Goal: Transaction & Acquisition: Book appointment/travel/reservation

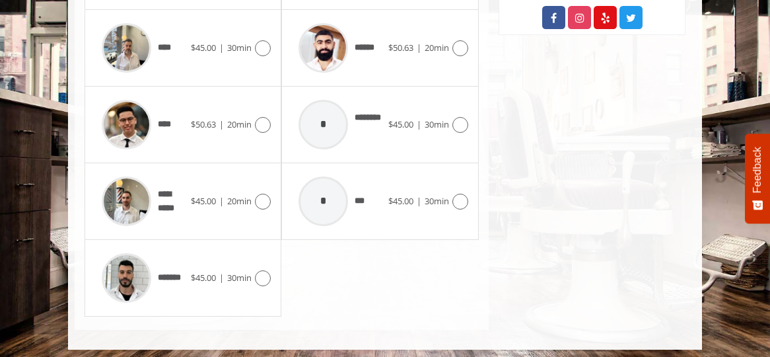
scroll to position [799, 0]
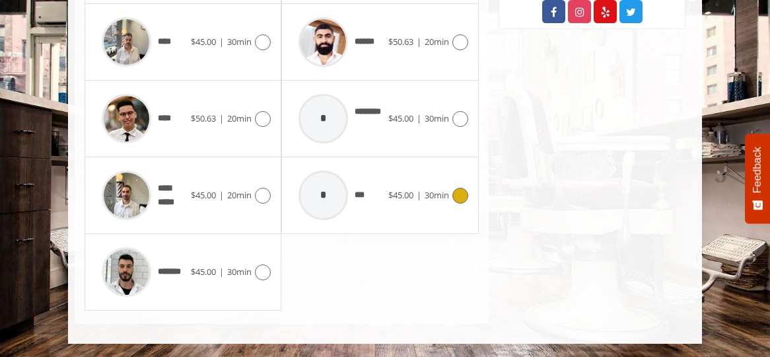
click at [459, 198] on icon at bounding box center [461, 196] width 16 height 16
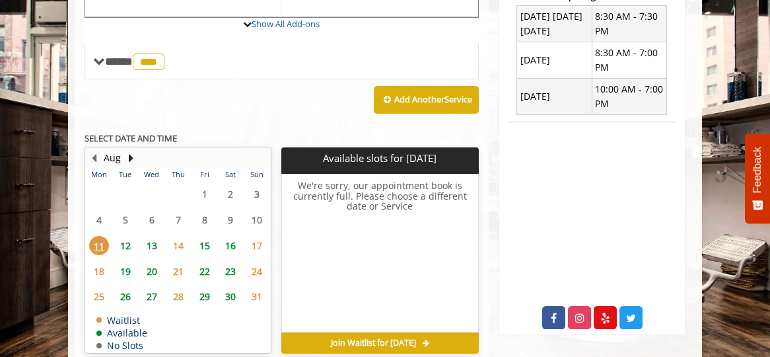
scroll to position [499, 0]
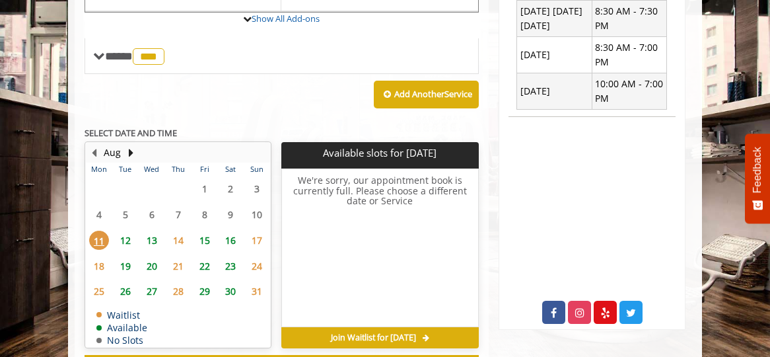
click at [123, 267] on span "19" at bounding box center [126, 265] width 20 height 19
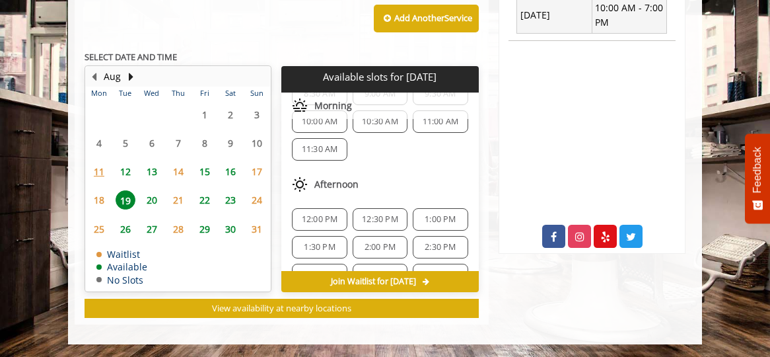
scroll to position [49, 0]
click at [428, 218] on span "1:00 PM" at bounding box center [440, 217] width 31 height 11
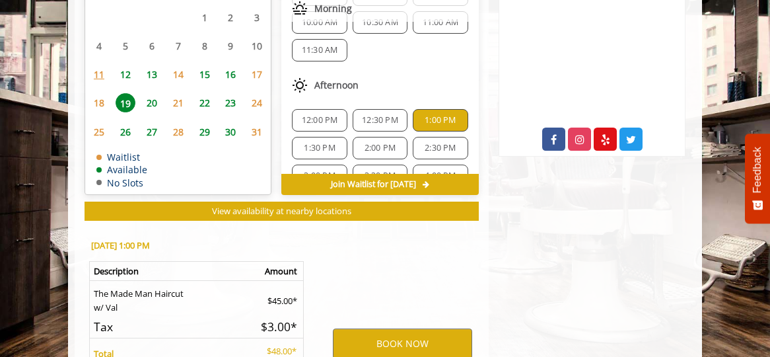
scroll to position [820, 0]
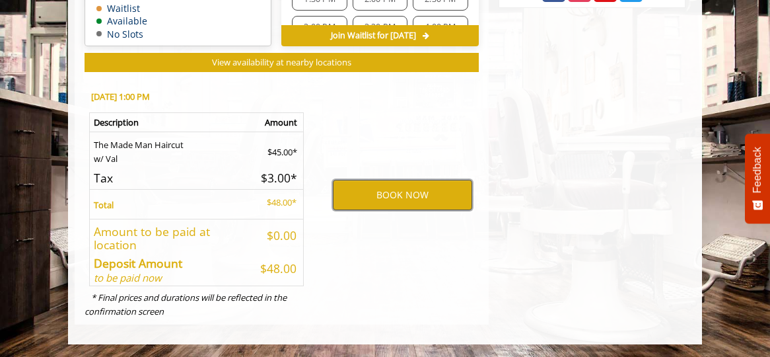
click at [425, 199] on button "BOOK NOW" at bounding box center [402, 195] width 139 height 30
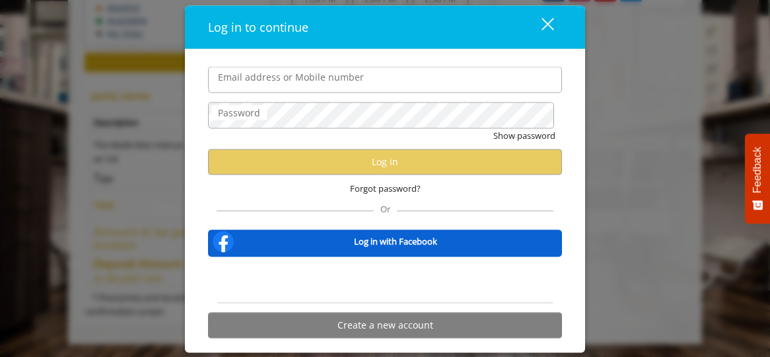
type input "**********"
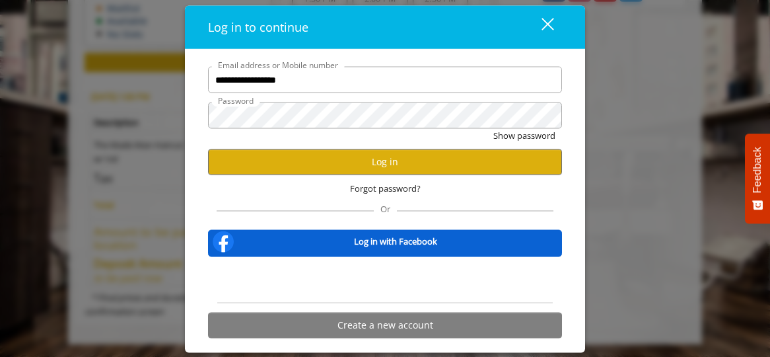
scroll to position [0, 0]
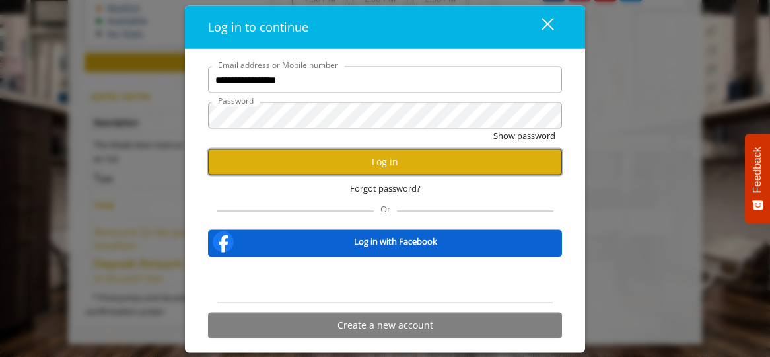
click at [428, 165] on button "Log in" at bounding box center [385, 162] width 354 height 26
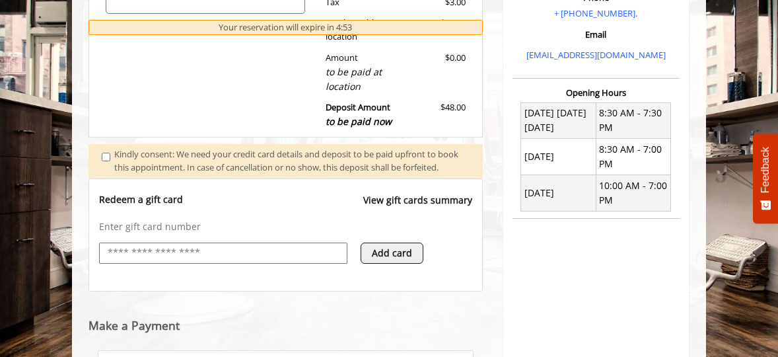
scroll to position [653, 0]
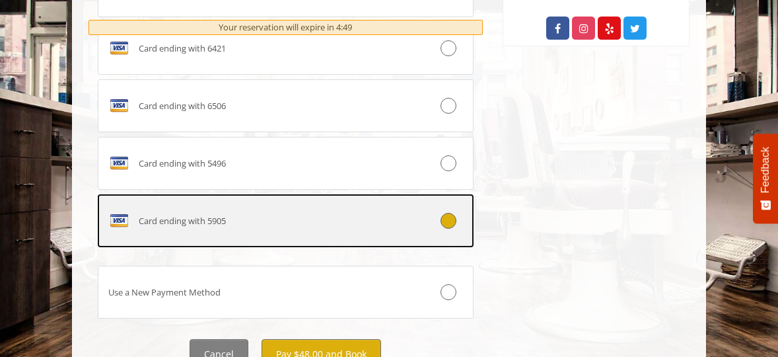
click at [448, 229] on icon at bounding box center [449, 221] width 16 height 16
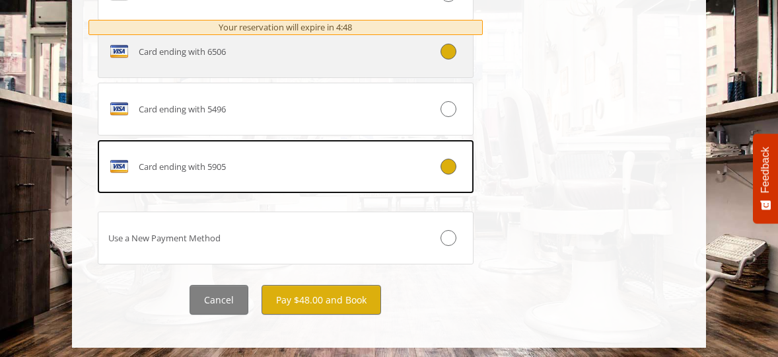
scroll to position [855, 0]
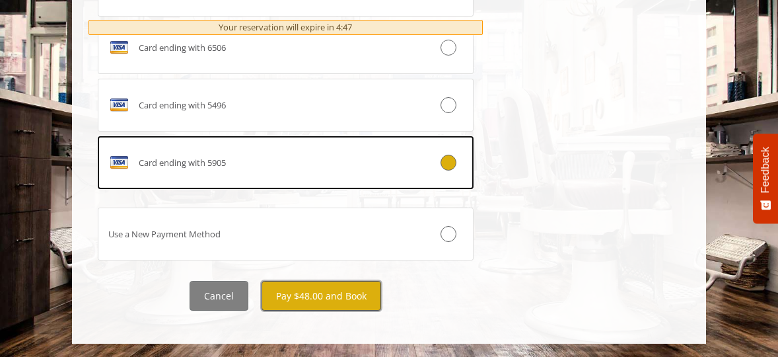
click at [326, 299] on button "Pay $48.00 and Book" at bounding box center [322, 296] width 120 height 30
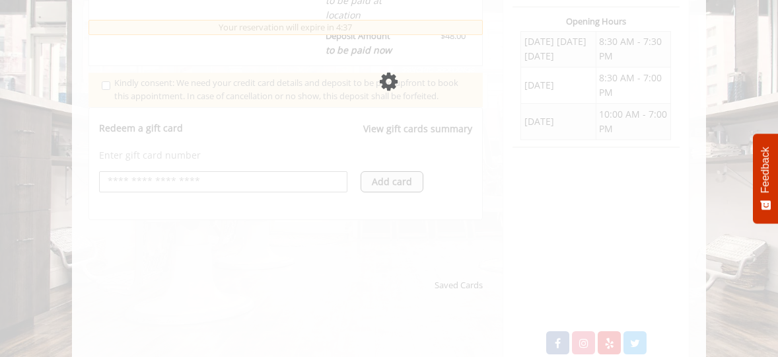
scroll to position [466, 0]
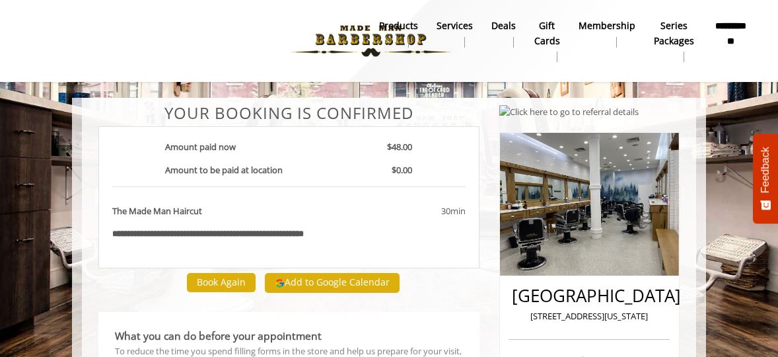
click at [729, 28] on b "**********" at bounding box center [731, 33] width 37 height 30
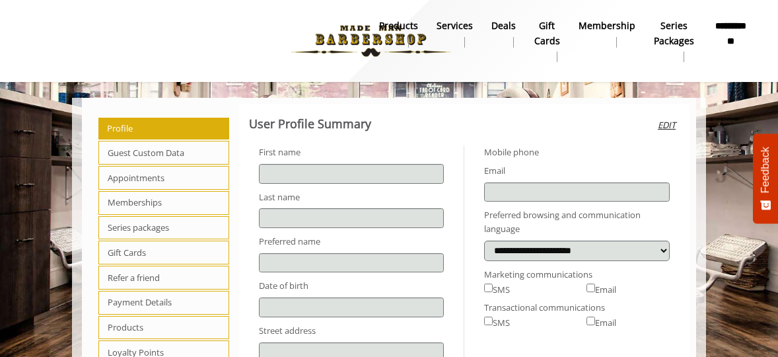
type input "****"
type input "*******"
select select "***"
type input "**********"
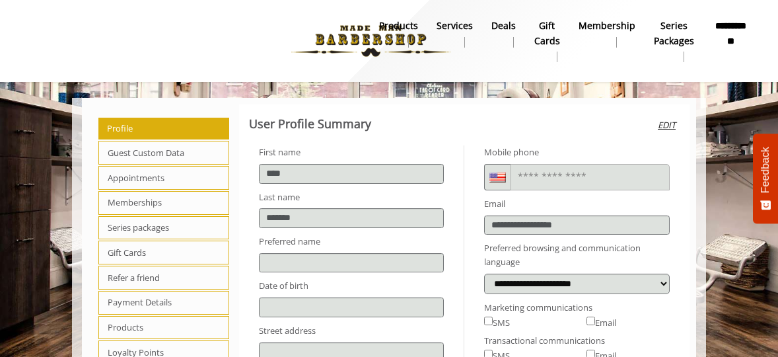
click at [383, 32] on link "products" at bounding box center [398, 34] width 57 height 34
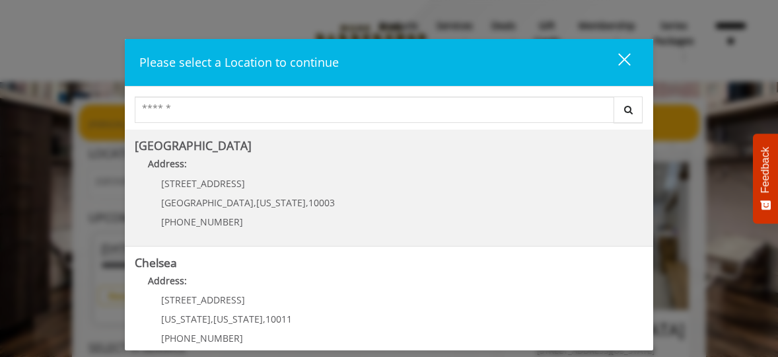
click at [174, 206] on span "[GEOGRAPHIC_DATA]" at bounding box center [207, 202] width 92 height 13
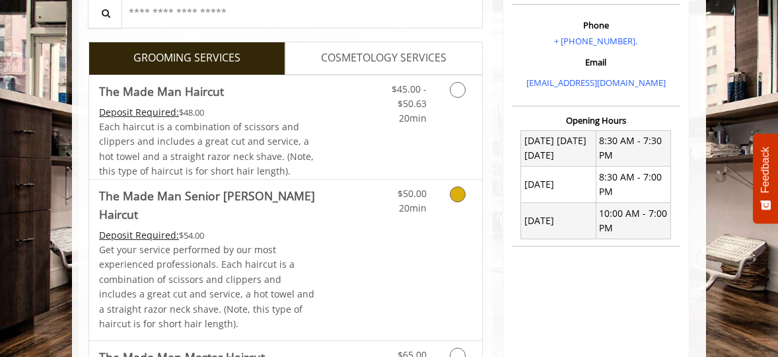
click at [455, 195] on icon "Grooming services" at bounding box center [458, 194] width 16 height 16
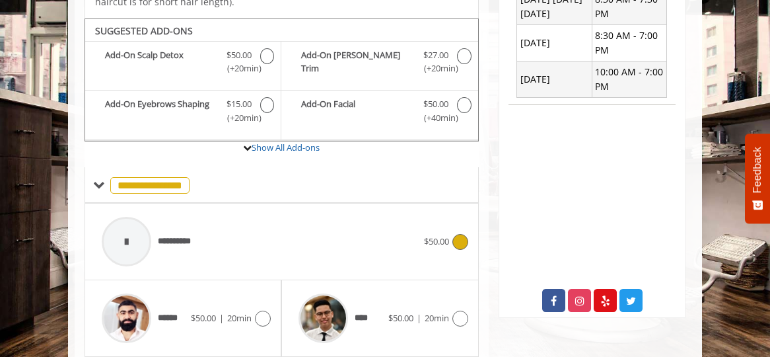
scroll to position [538, 0]
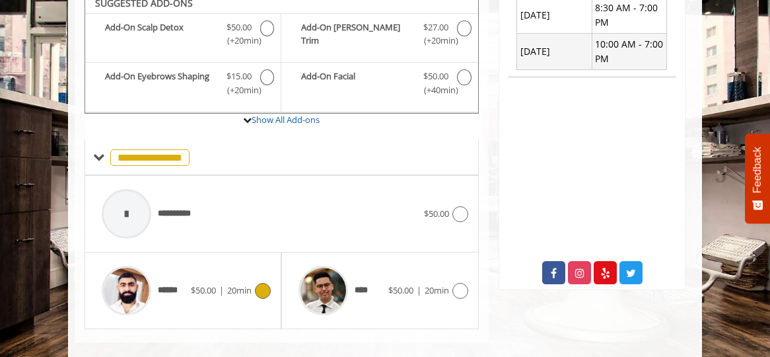
click at [262, 283] on icon at bounding box center [263, 291] width 16 height 16
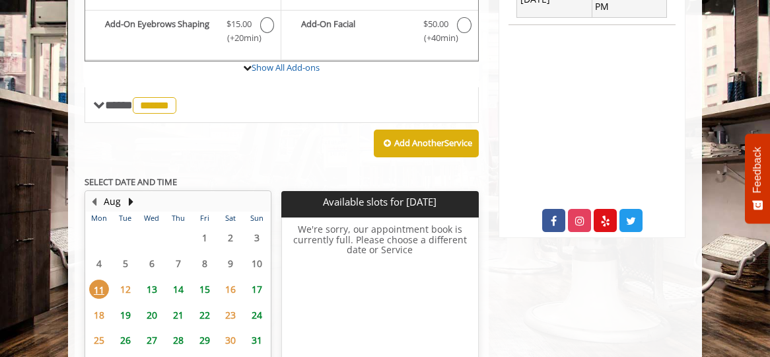
scroll to position [631, 0]
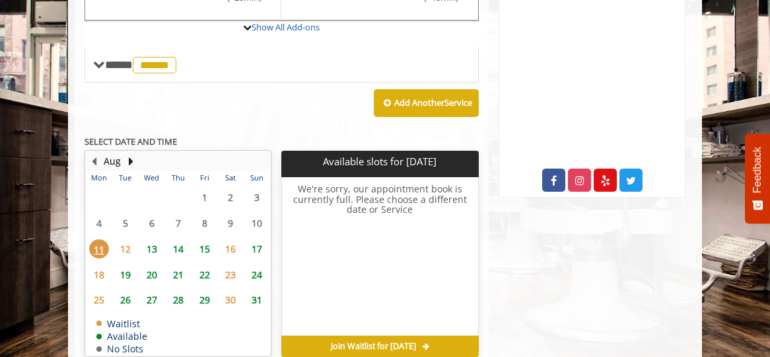
click at [127, 265] on span "19" at bounding box center [126, 274] width 20 height 19
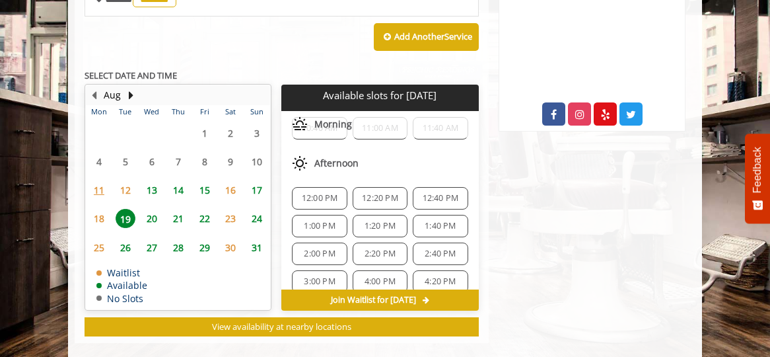
scroll to position [35, 0]
click at [324, 217] on span "1:00 PM" at bounding box center [319, 222] width 31 height 11
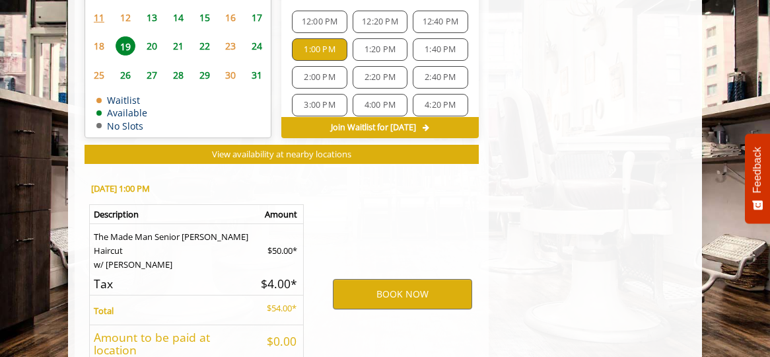
scroll to position [943, 0]
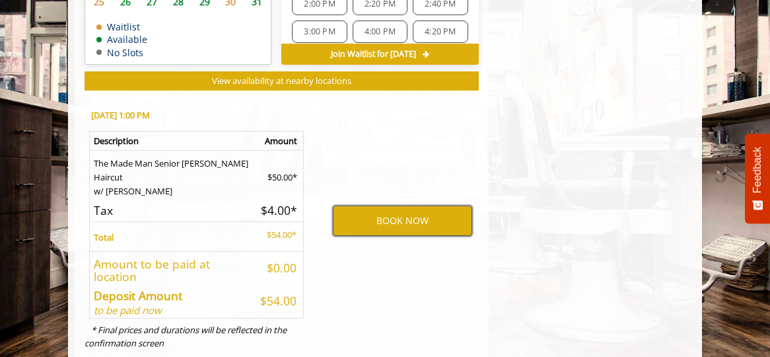
click at [391, 205] on button "BOOK NOW" at bounding box center [402, 220] width 139 height 30
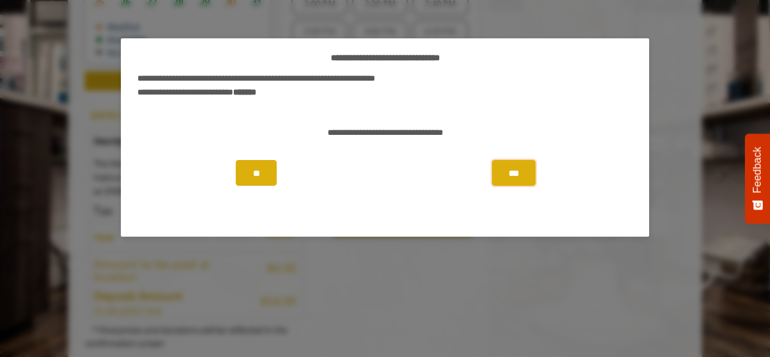
click at [510, 171] on button "***" at bounding box center [514, 173] width 44 height 26
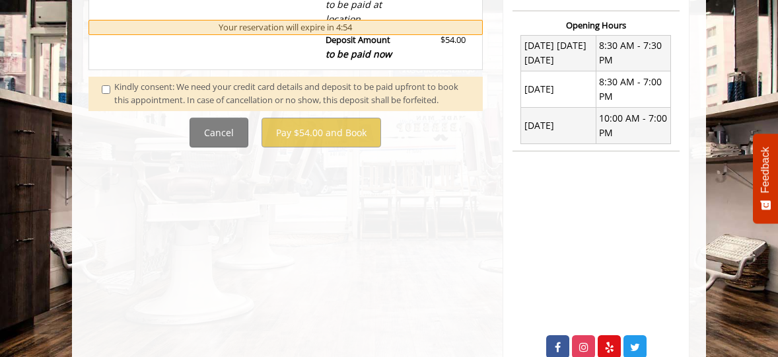
scroll to position [653, 0]
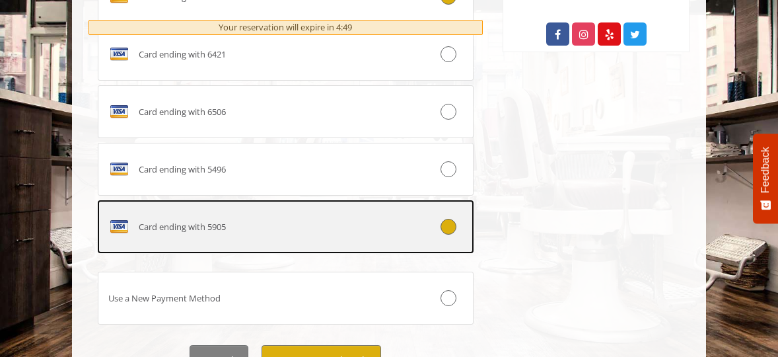
click at [449, 235] on icon at bounding box center [449, 227] width 16 height 16
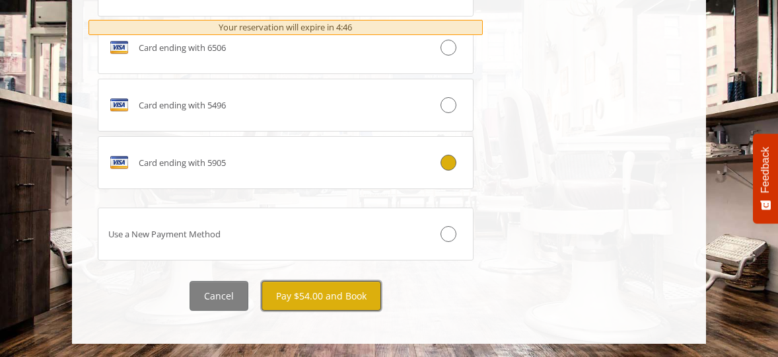
click at [342, 302] on button "Pay $54.00 and Book" at bounding box center [322, 296] width 120 height 30
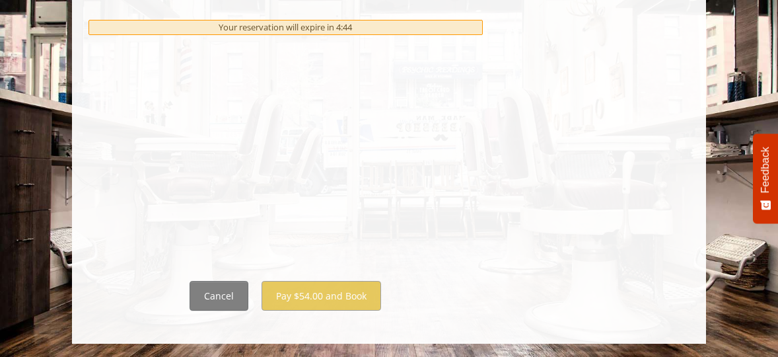
scroll to position [0, 0]
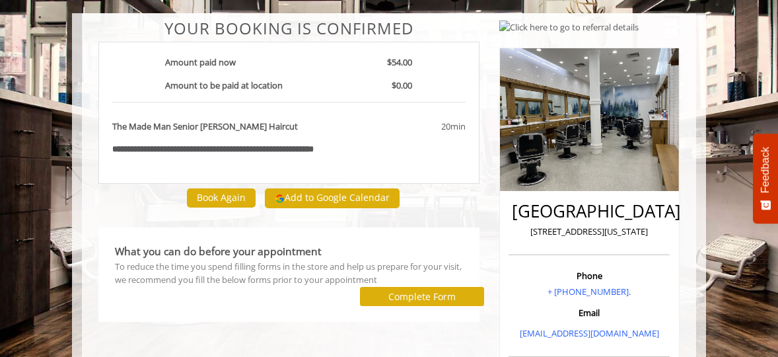
scroll to position [79, 0]
